Goal: Information Seeking & Learning: Check status

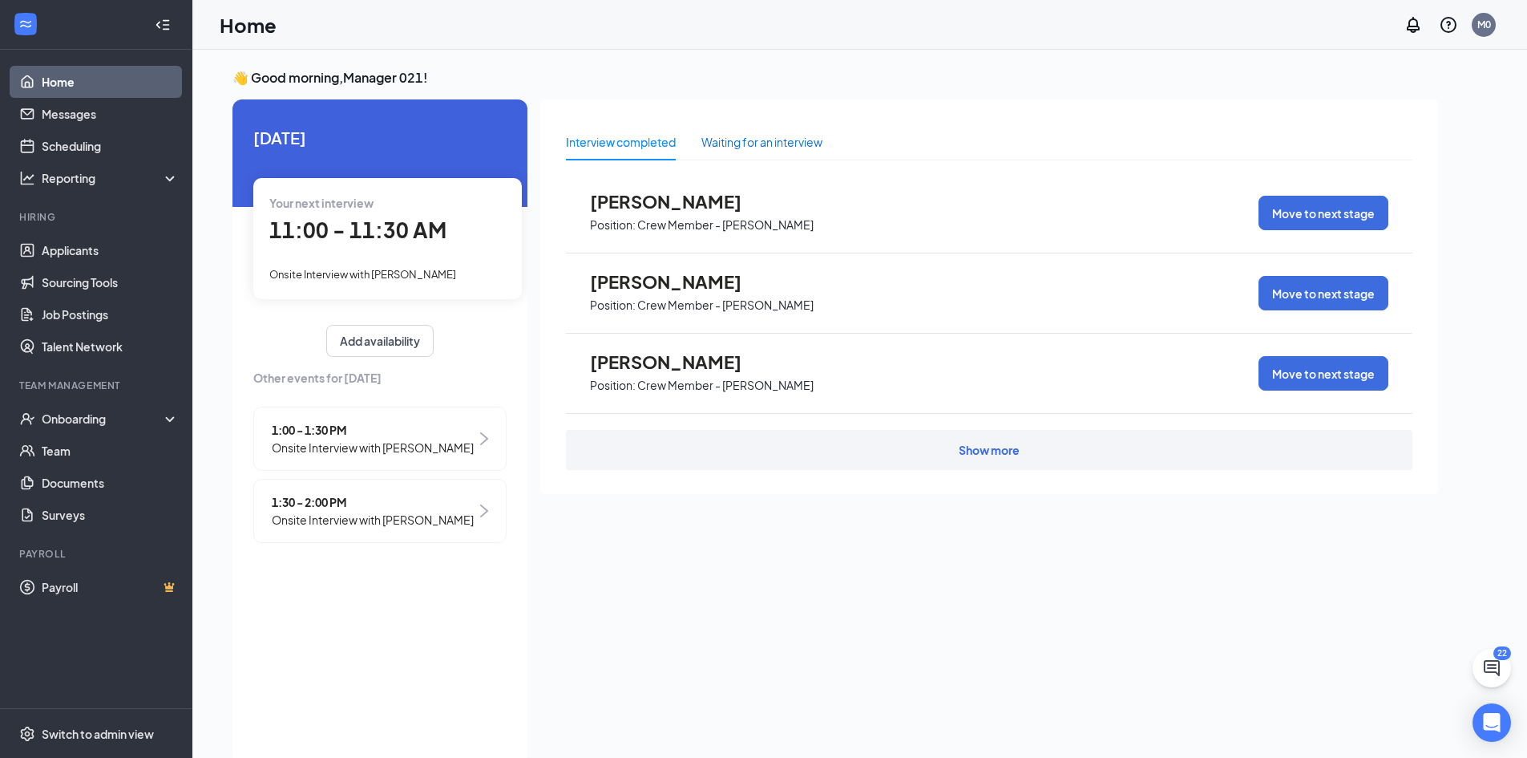
click at [748, 144] on div "Waiting for an interview" at bounding box center [762, 142] width 121 height 18
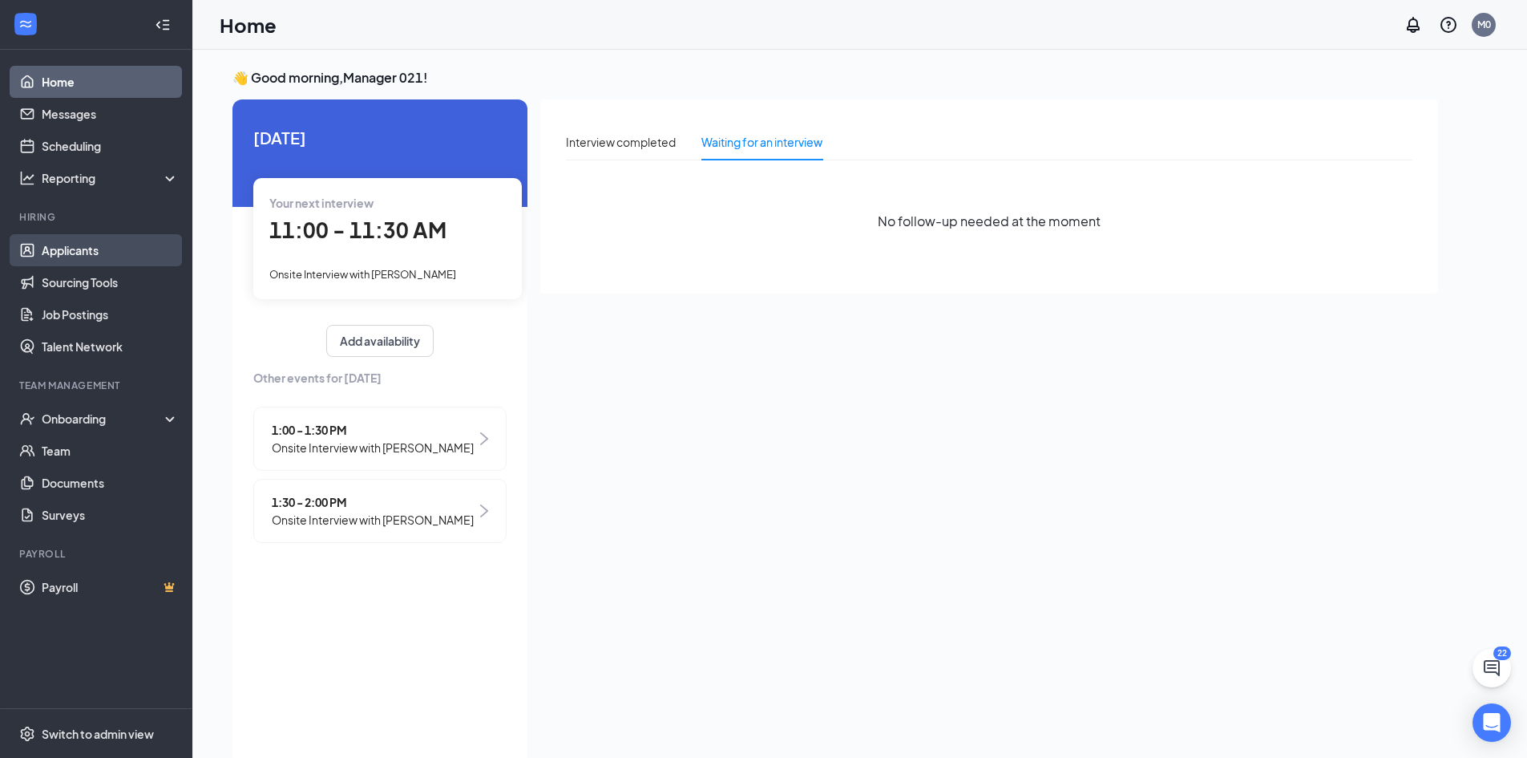
click at [78, 254] on link "Applicants" at bounding box center [110, 250] width 137 height 32
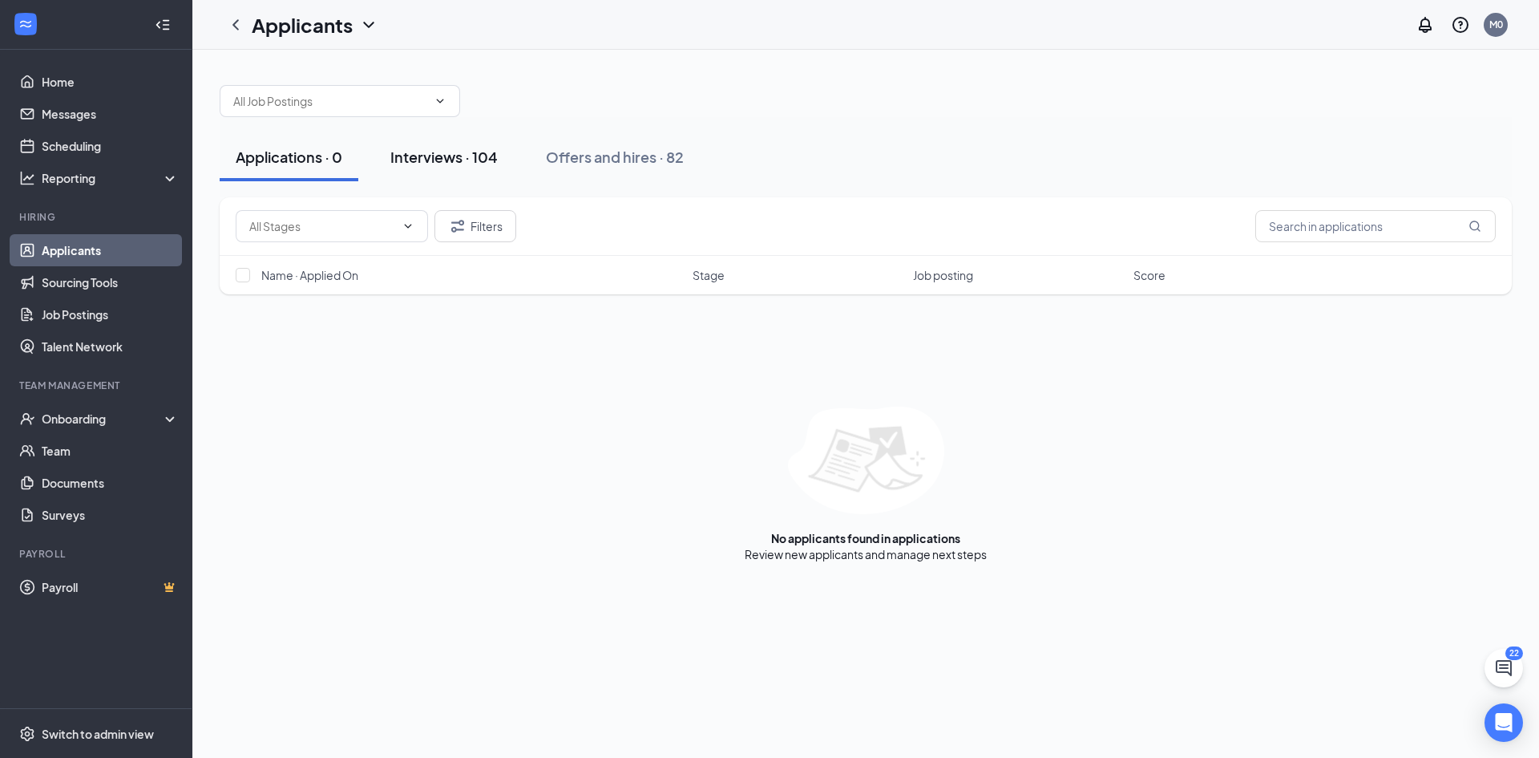
click at [459, 157] on div "Interviews · 104" at bounding box center [443, 157] width 107 height 20
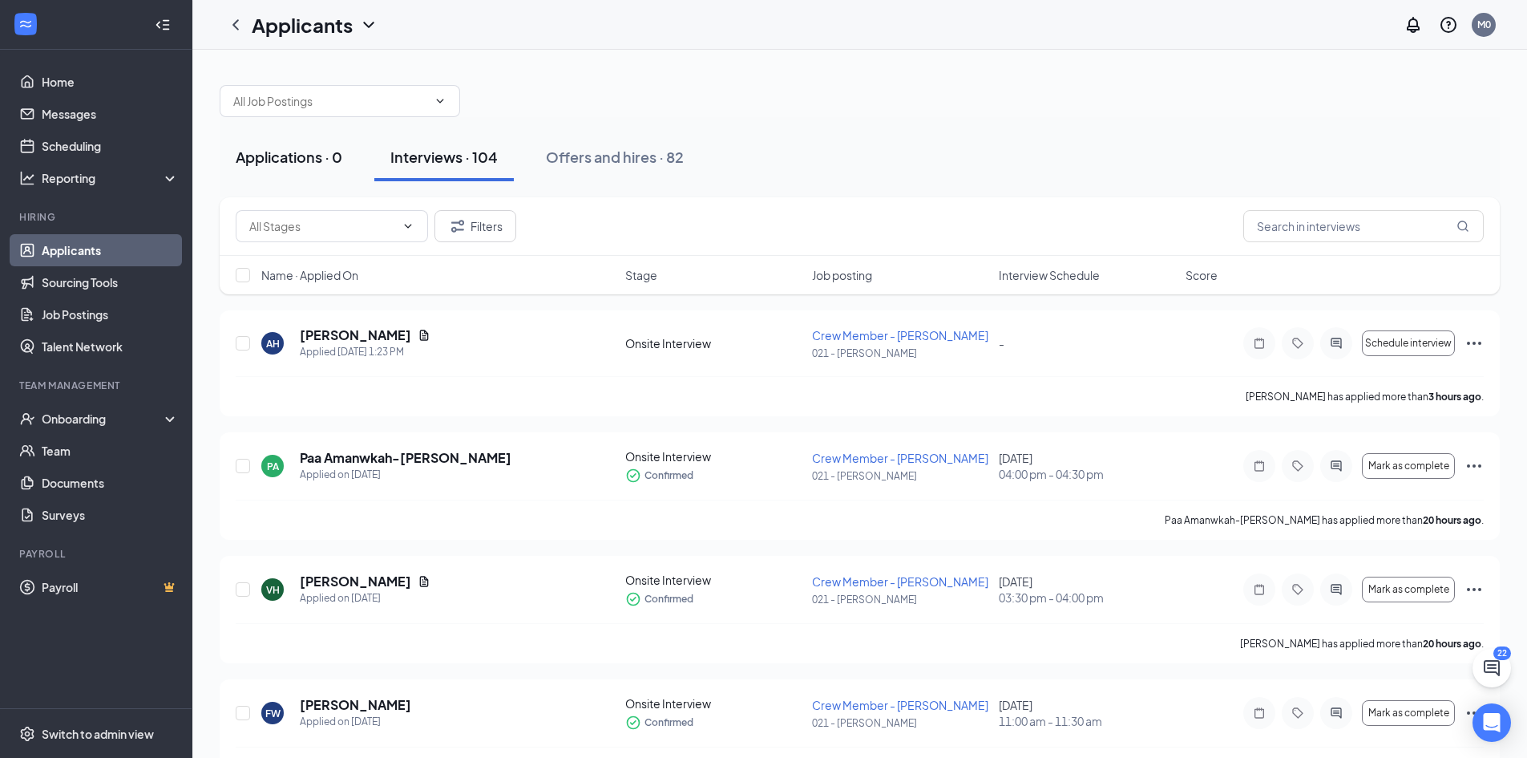
click at [320, 153] on div "Applications · 0" at bounding box center [289, 157] width 107 height 20
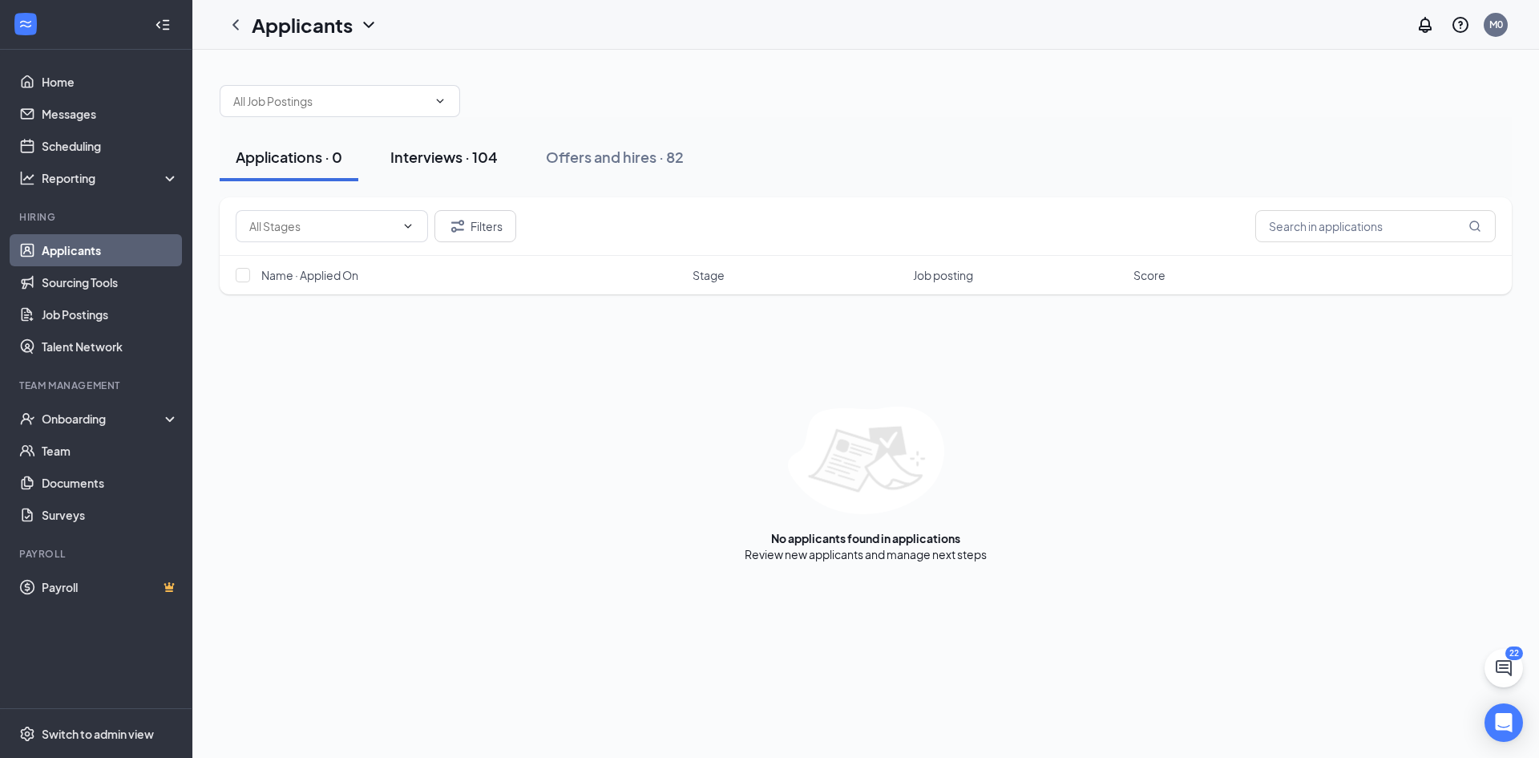
click at [467, 160] on div "Interviews · 104" at bounding box center [443, 157] width 107 height 20
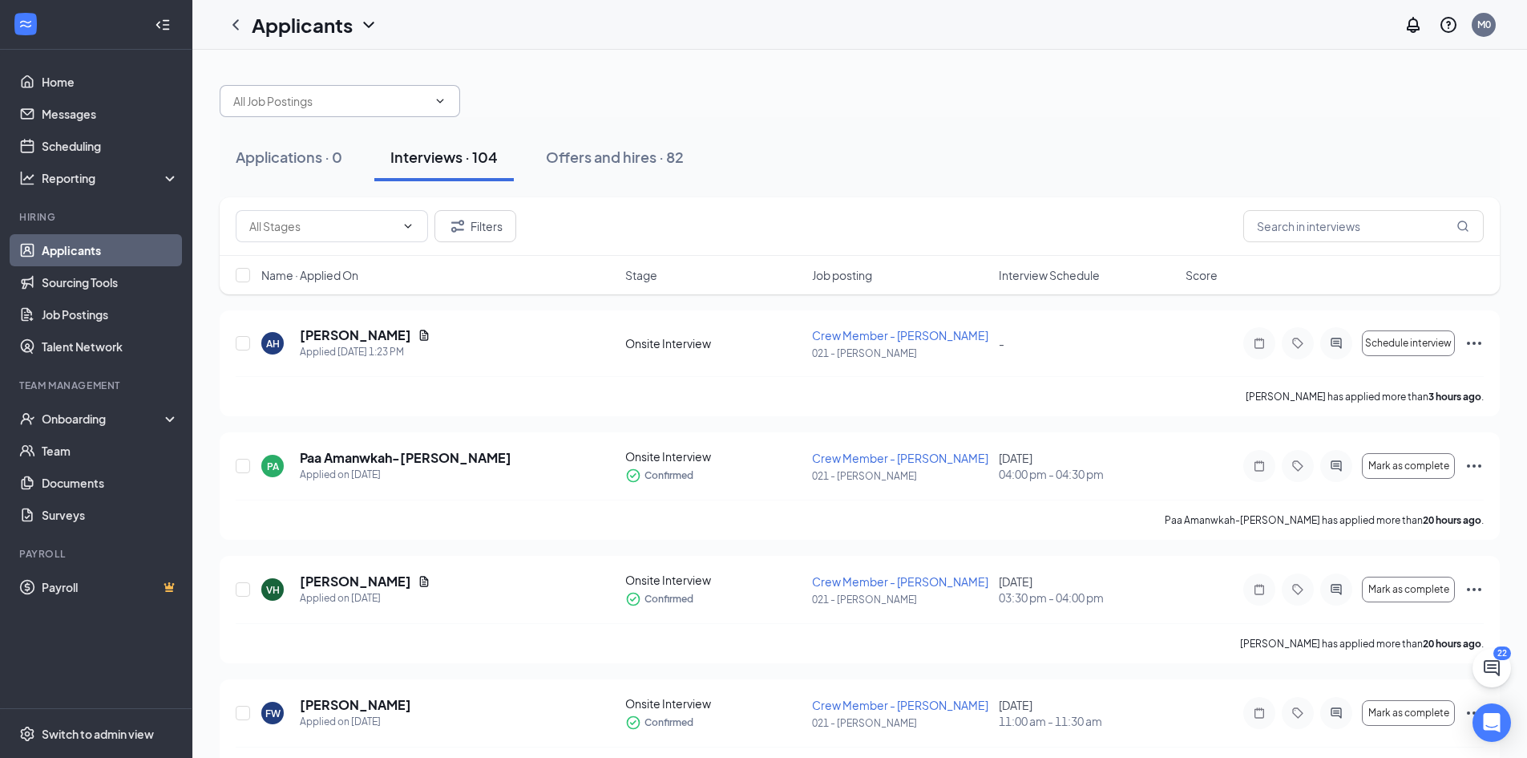
click at [394, 100] on input "text" at bounding box center [330, 101] width 194 height 18
click at [524, 98] on div at bounding box center [860, 93] width 1280 height 48
click at [1340, 222] on input "text" at bounding box center [1364, 226] width 241 height 32
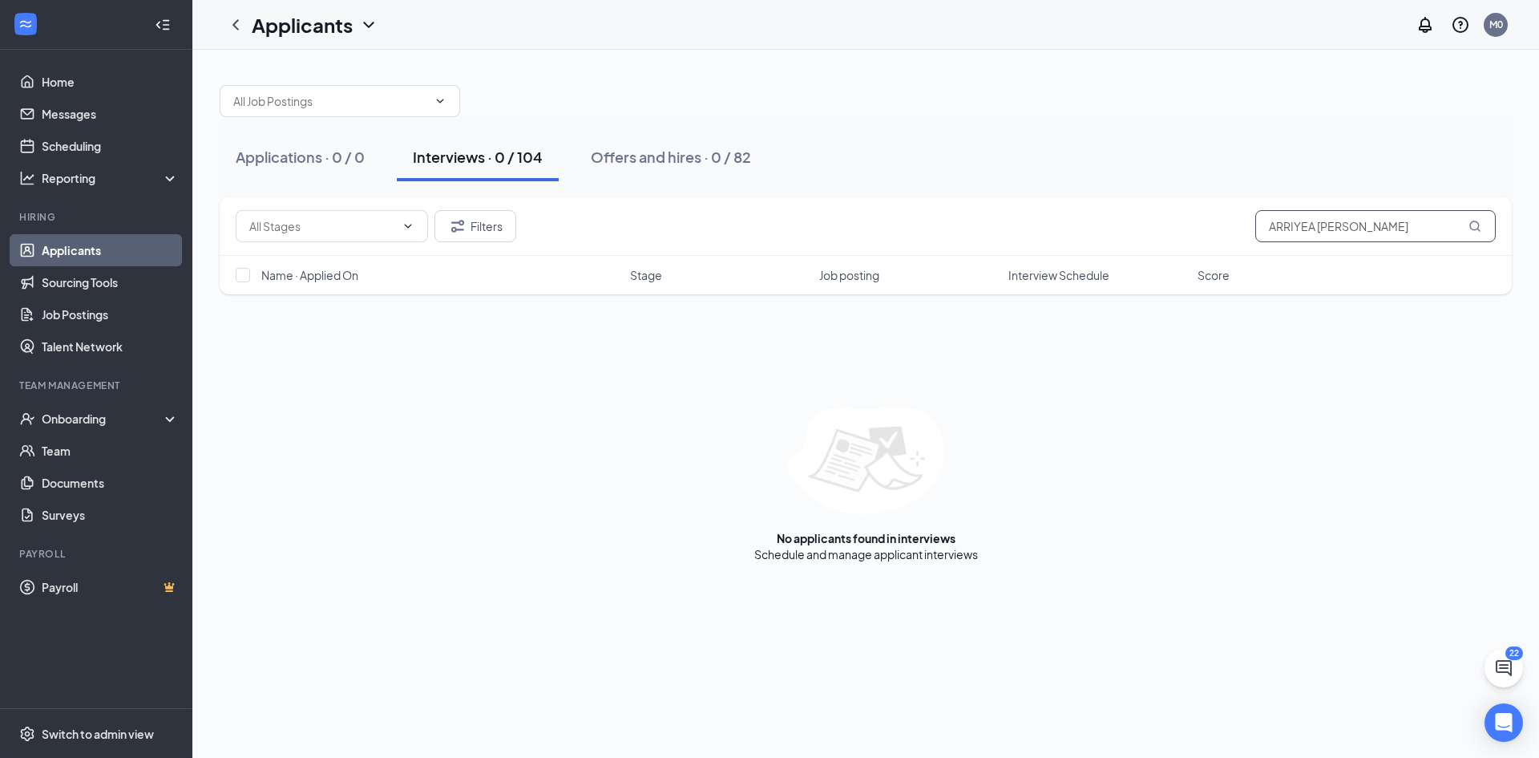
type input "ARRIYEA [PERSON_NAME]"
click at [1475, 231] on icon "MagnifyingGlass" at bounding box center [1475, 226] width 13 height 13
click at [460, 159] on div "Interviews · 0 / 104" at bounding box center [478, 157] width 130 height 20
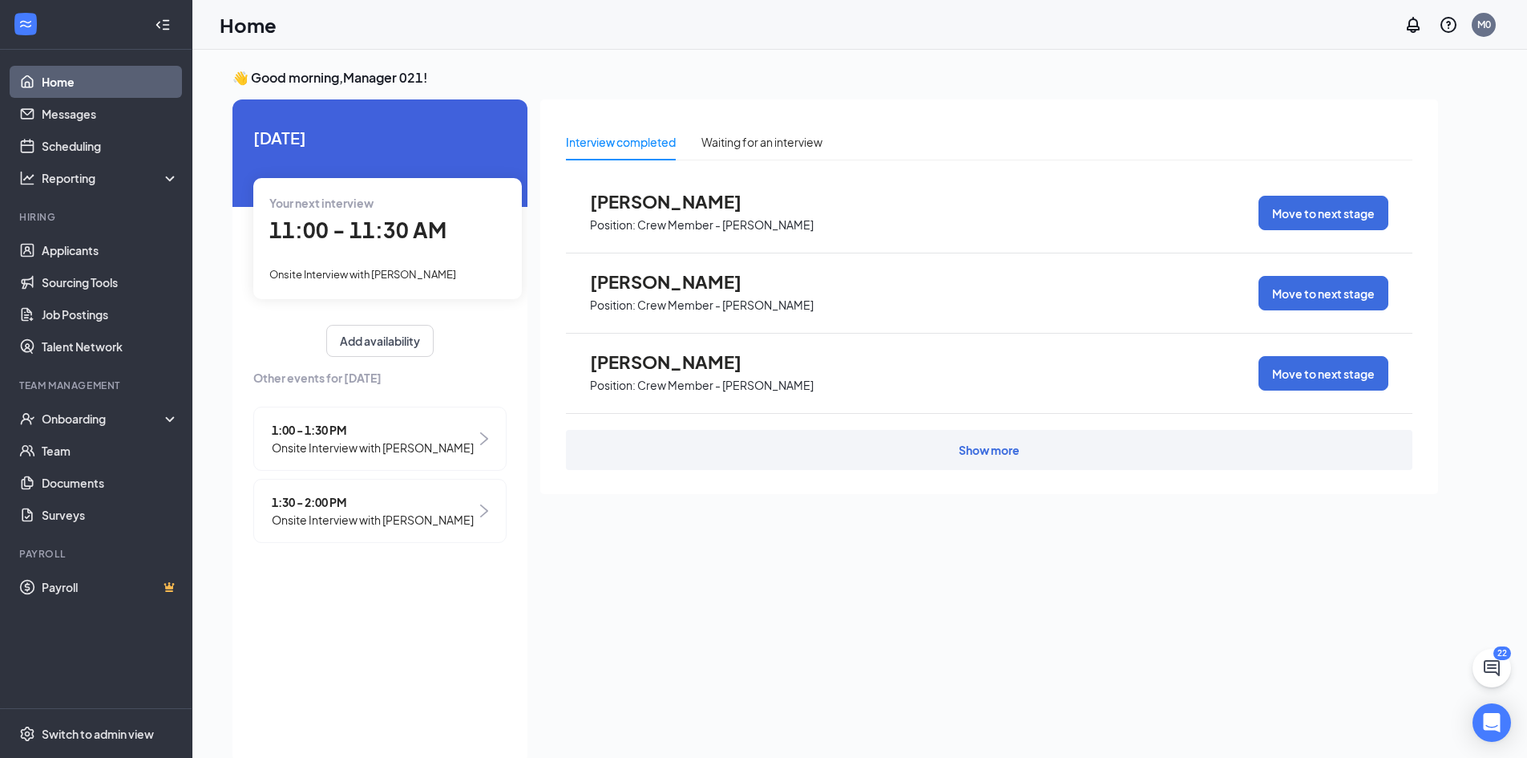
click at [1001, 451] on div "Show more" at bounding box center [989, 450] width 61 height 16
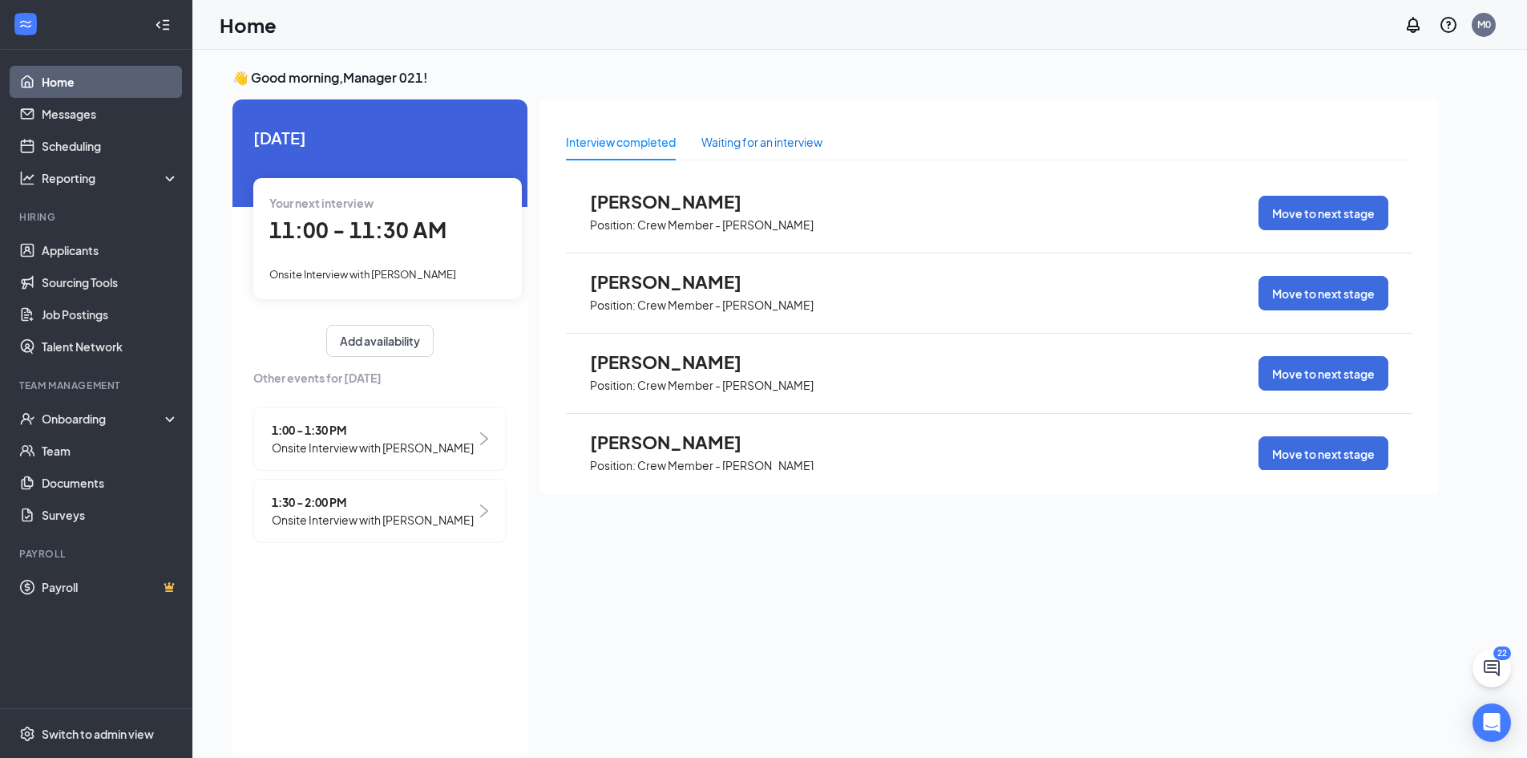
click at [725, 148] on div "Waiting for an interview" at bounding box center [762, 142] width 121 height 18
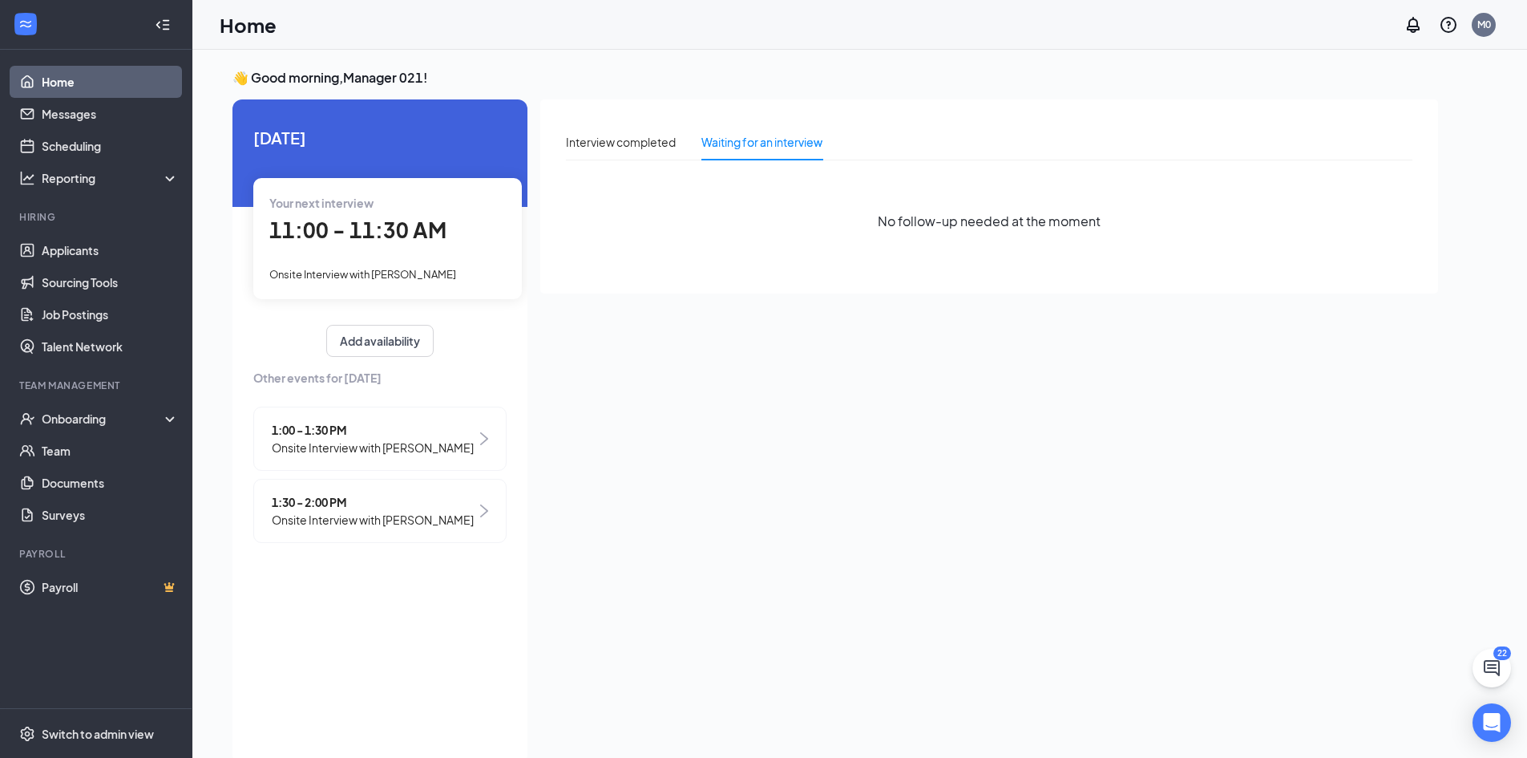
click at [723, 148] on div "Waiting for an interview" at bounding box center [762, 142] width 121 height 18
